Goal: Information Seeking & Learning: Learn about a topic

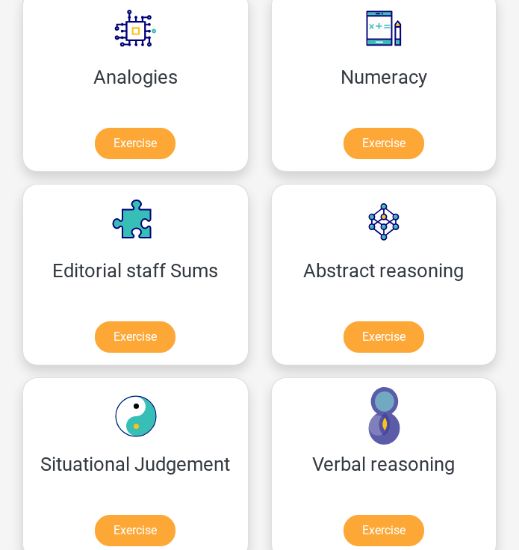
scroll to position [1559, 0]
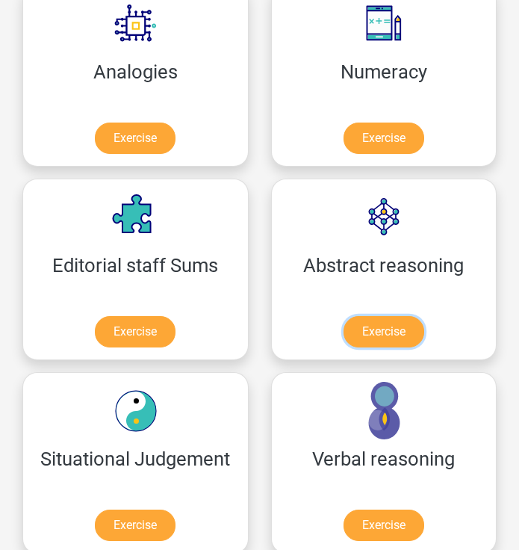
click at [425, 321] on link "Exercise" at bounding box center [384, 331] width 81 height 31
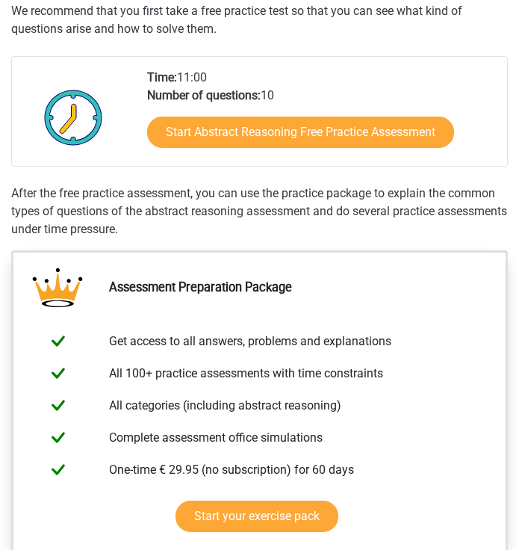
scroll to position [311, 0]
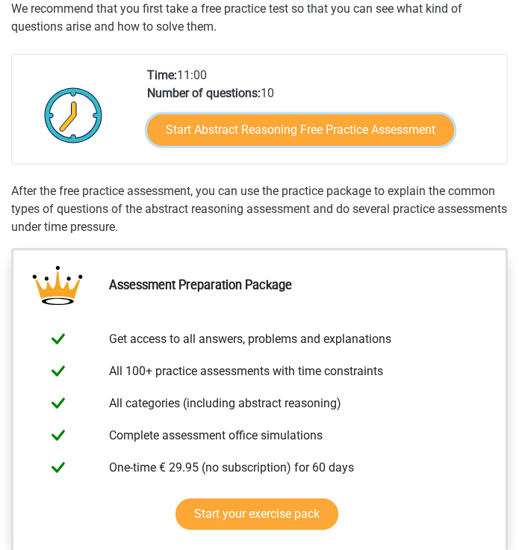
click at [293, 126] on link "Start Abstract Reasoning Free Practice Assessment" at bounding box center [300, 129] width 307 height 31
